Goal: Transaction & Acquisition: Purchase product/service

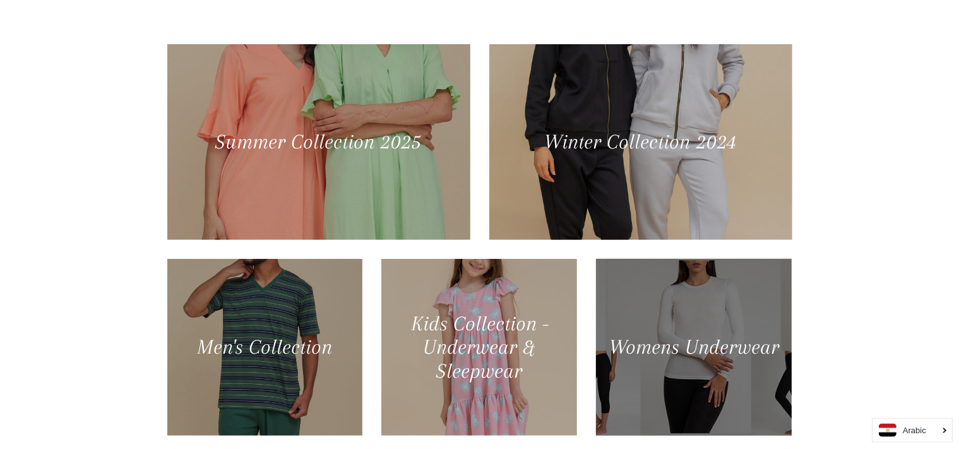
scroll to position [558, 0]
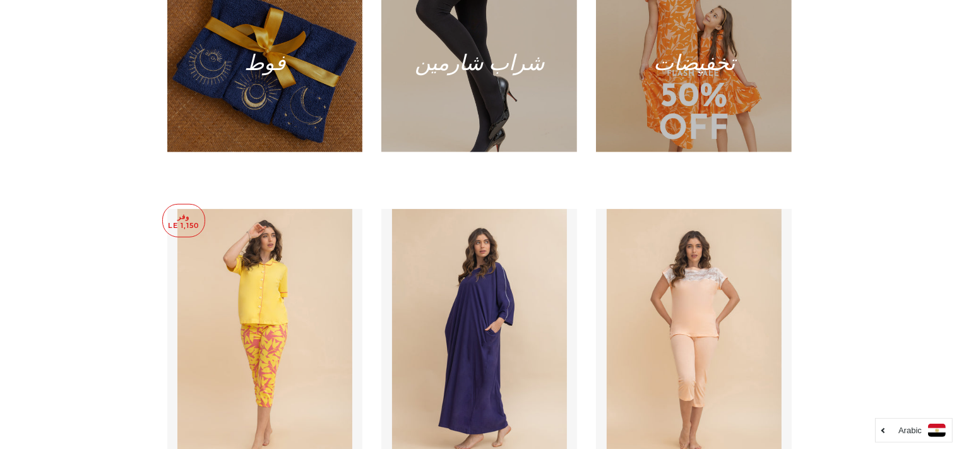
scroll to position [861, 0]
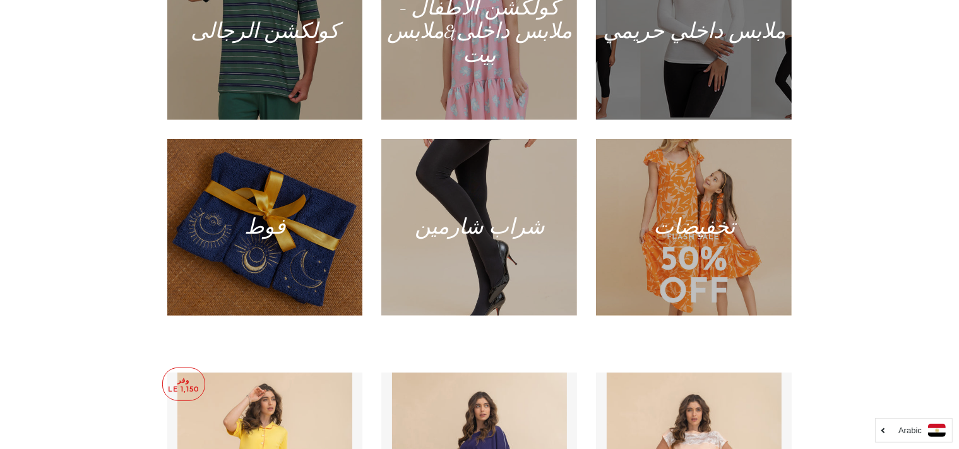
click at [697, 77] on div at bounding box center [693, 32] width 201 height 182
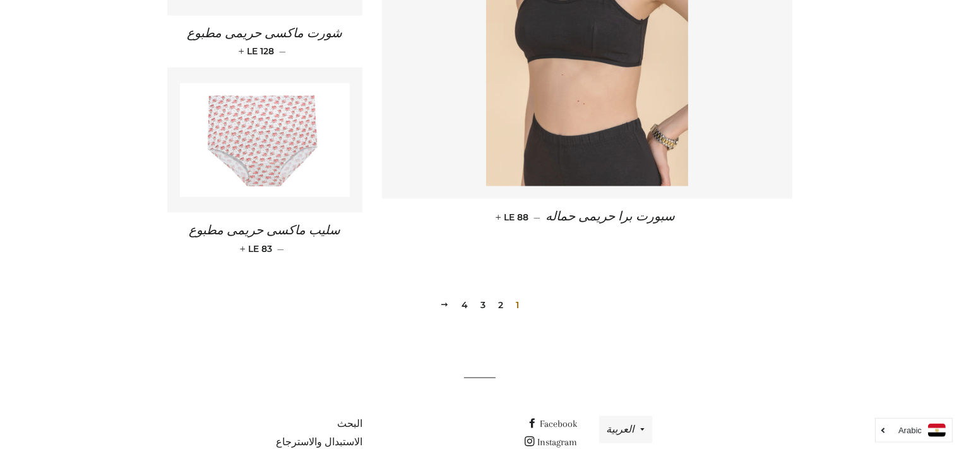
scroll to position [1838, 0]
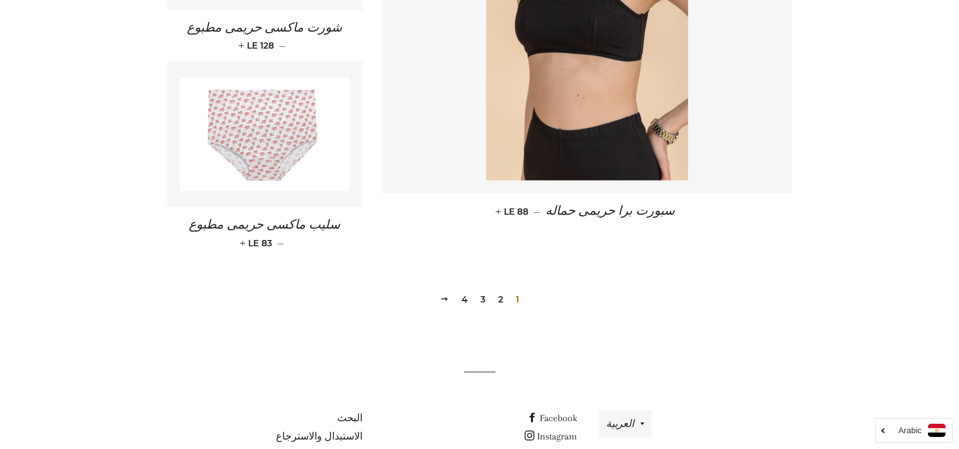
click at [483, 290] on link "3" at bounding box center [482, 299] width 15 height 19
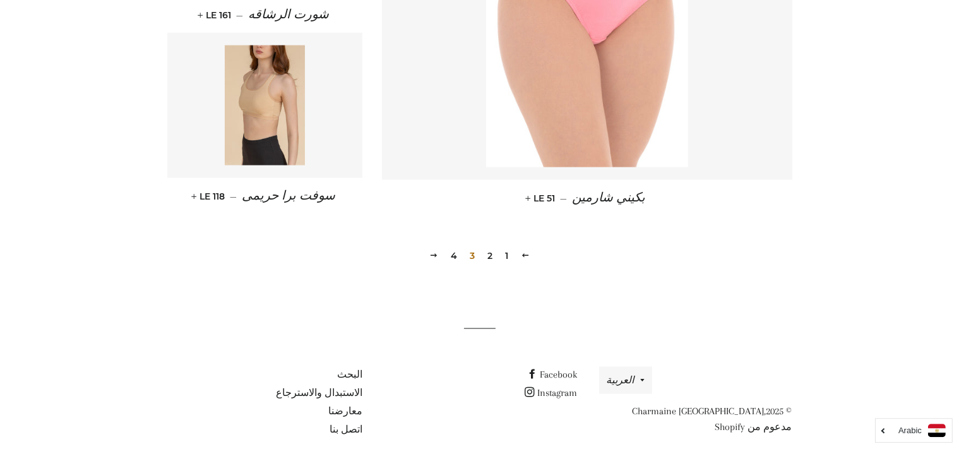
scroll to position [1810, 0]
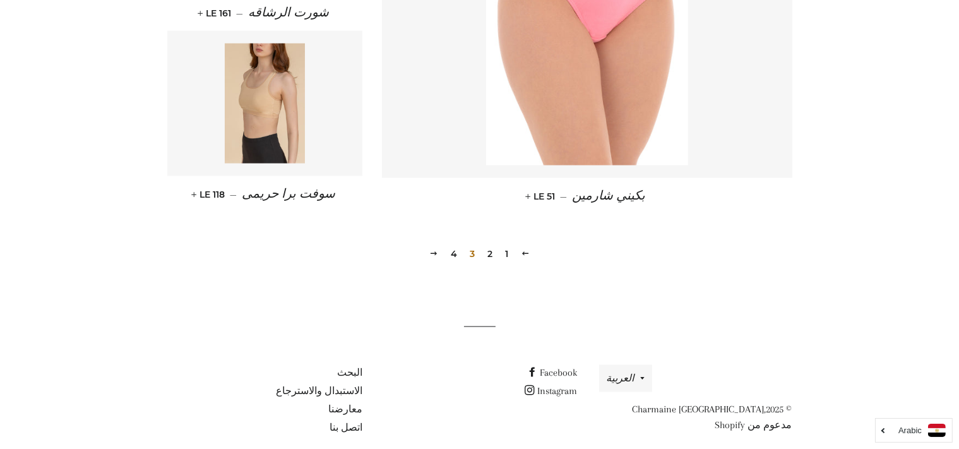
click at [489, 253] on link "2" at bounding box center [489, 253] width 15 height 19
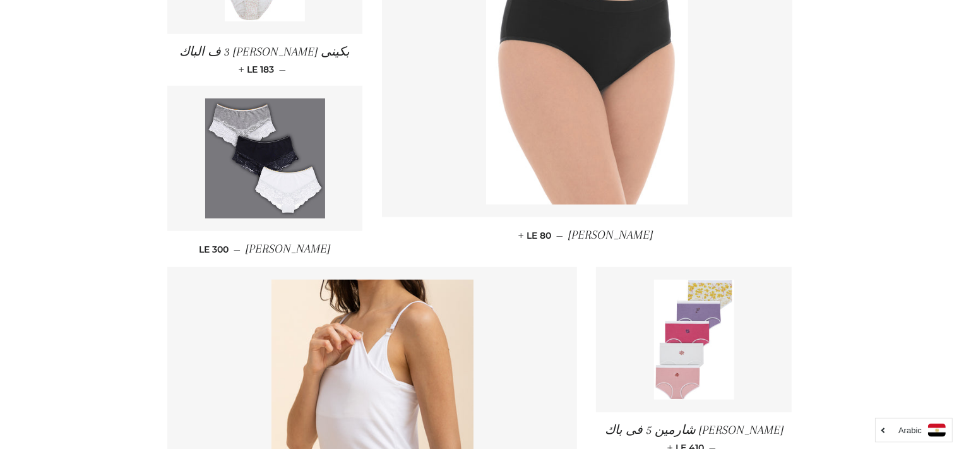
scroll to position [1075, 0]
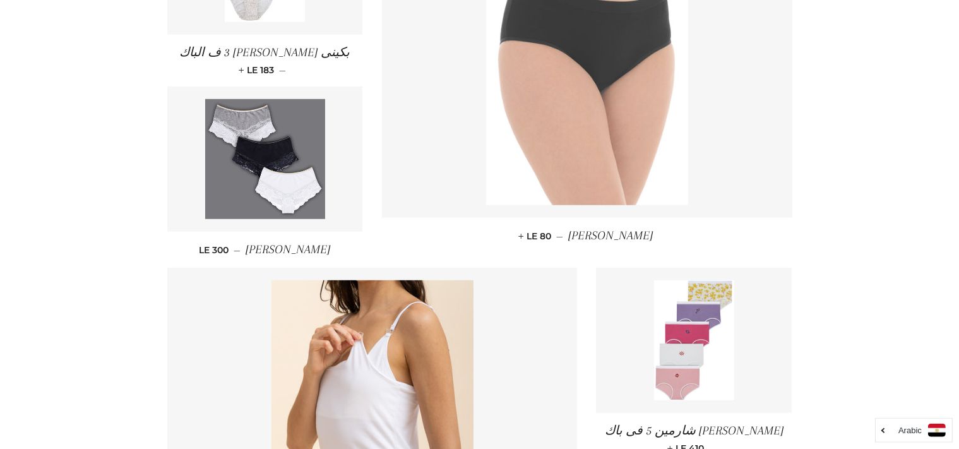
click at [577, 80] on img at bounding box center [587, 53] width 202 height 303
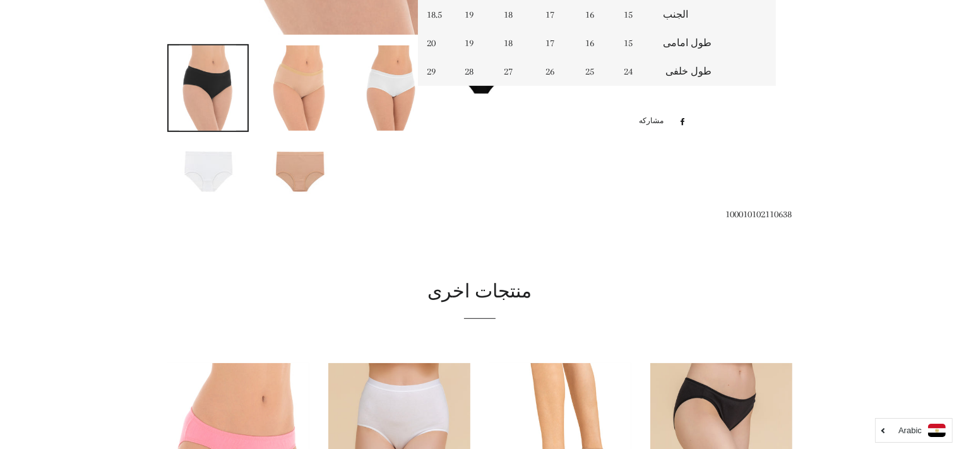
scroll to position [637, 0]
